Goal: Task Accomplishment & Management: Use online tool/utility

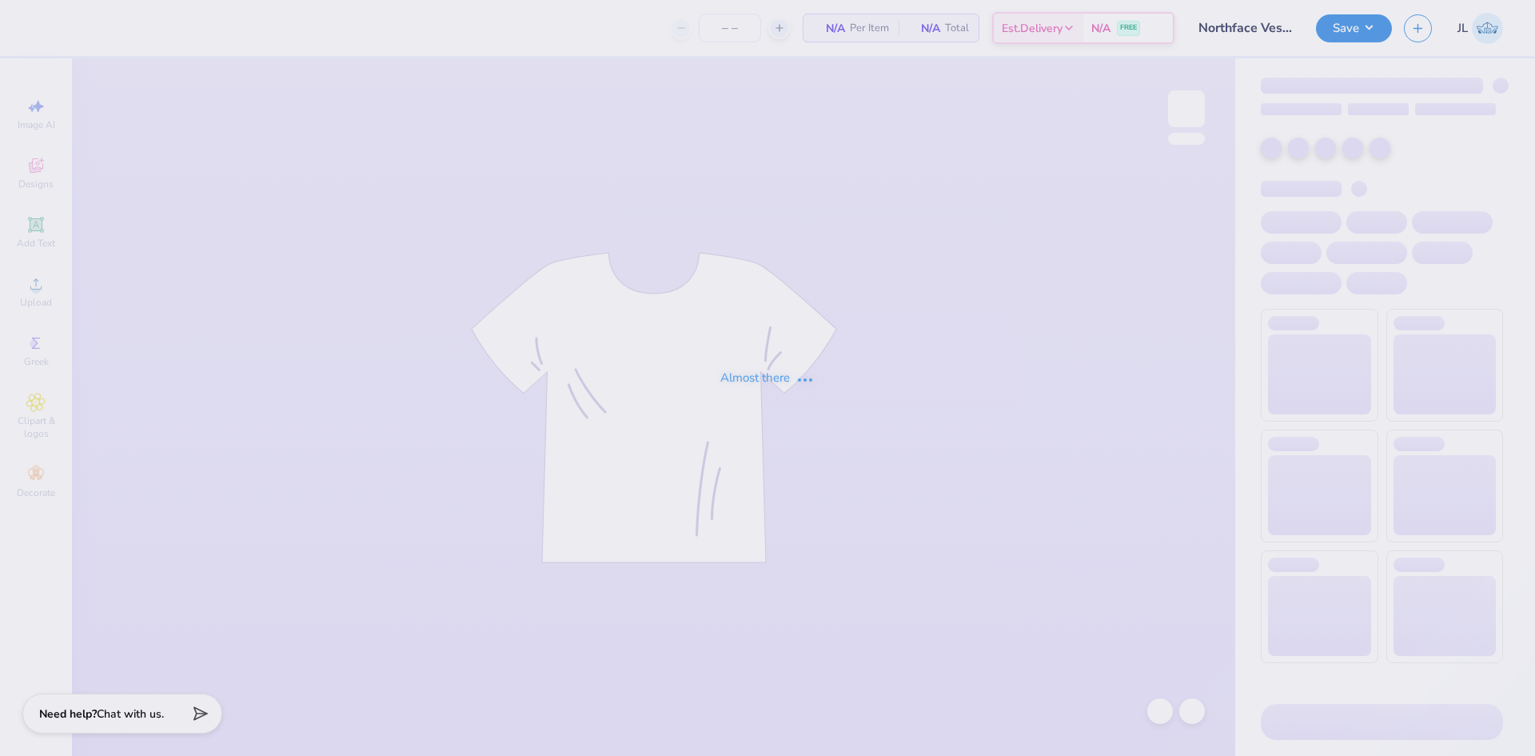
type input "12"
type input "Northface Vest - F25"
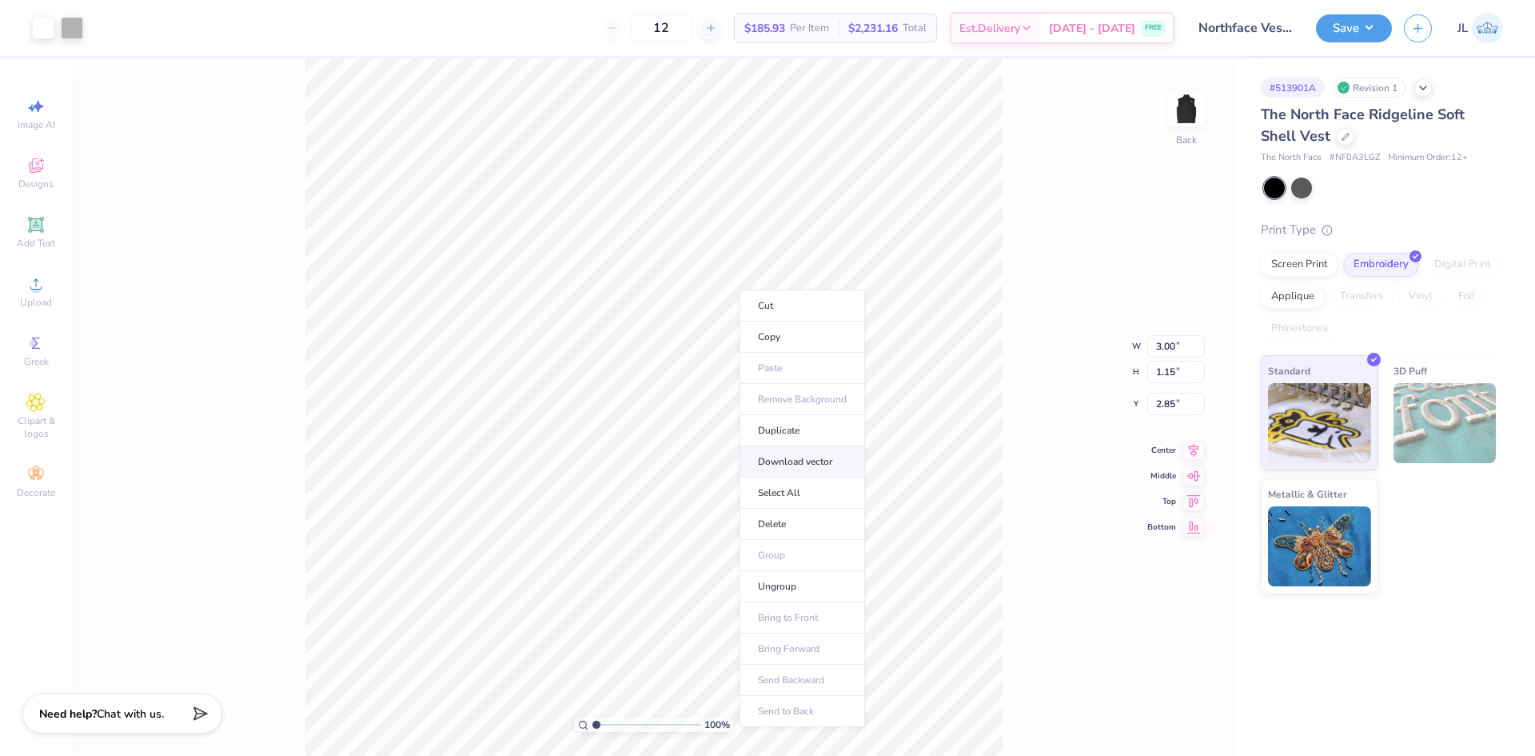
click at [828, 461] on li "Download vector" at bounding box center [803, 461] width 126 height 31
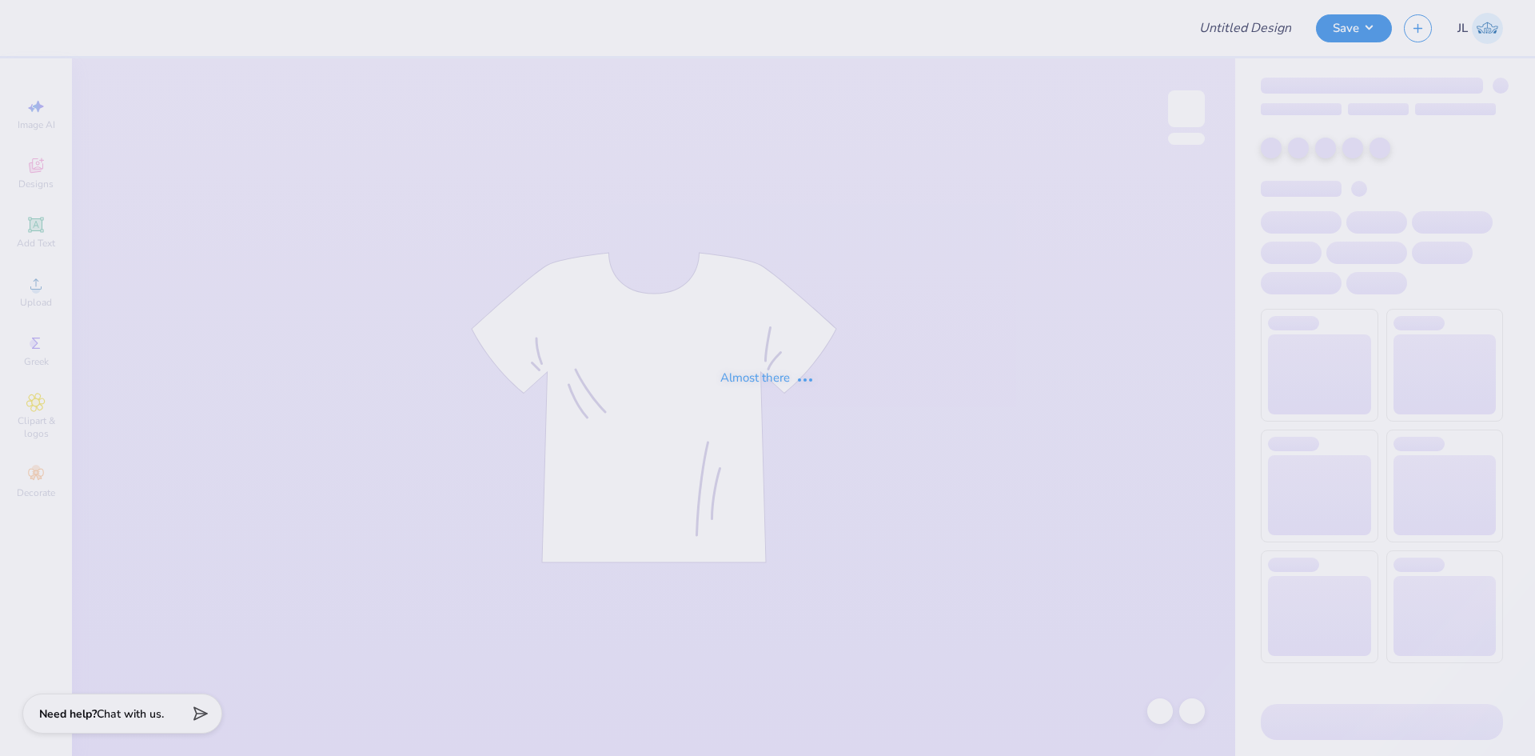
type input "[PERSON_NAME] - F25"
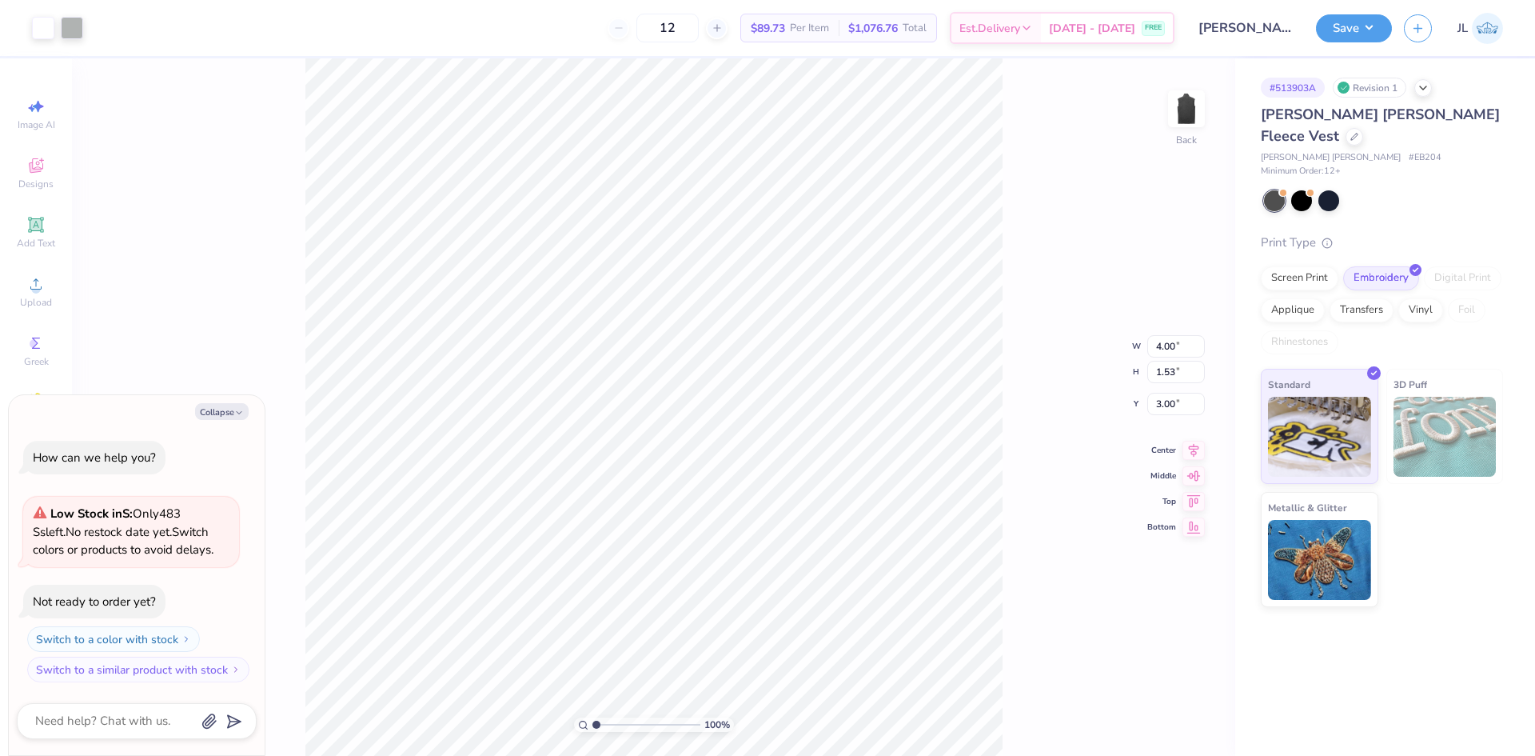
type textarea "x"
